Goal: Navigation & Orientation: Understand site structure

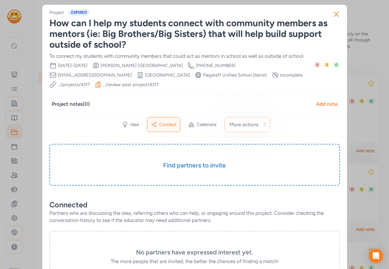
scroll to position [327, 0]
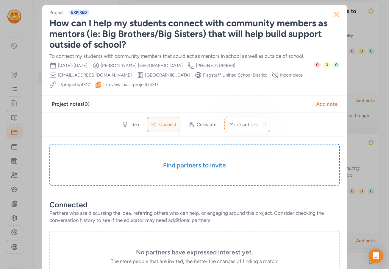
click at [333, 14] on icon "button" at bounding box center [337, 15] width 10 height 10
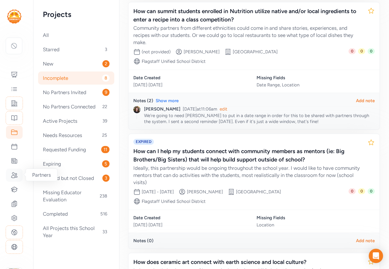
click at [15, 177] on icon at bounding box center [14, 174] width 7 height 7
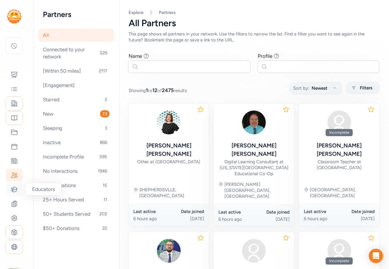
click at [15, 191] on icon at bounding box center [14, 189] width 7 height 7
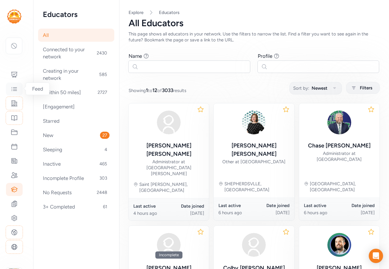
click at [15, 89] on icon at bounding box center [14, 88] width 7 height 7
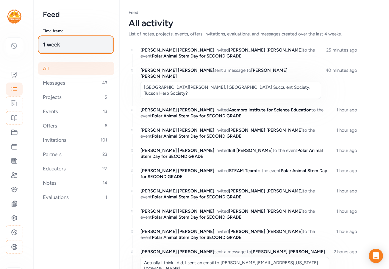
click at [82, 44] on span "1 week" at bounding box center [76, 44] width 66 height 8
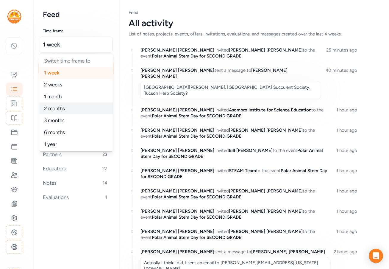
click at [71, 108] on div "2 months" at bounding box center [76, 108] width 74 height 12
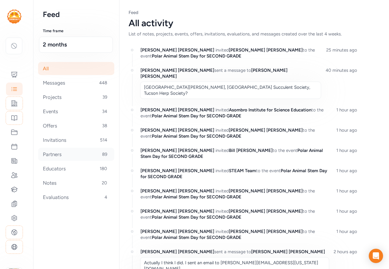
click at [62, 152] on div "Partners 89" at bounding box center [76, 154] width 76 height 13
